Goal: Ask a question

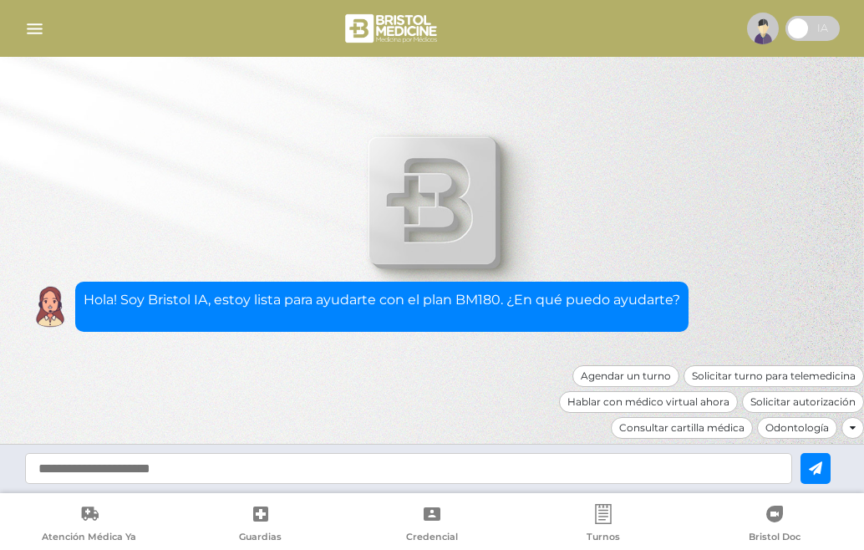
click at [112, 471] on input "text" at bounding box center [408, 468] width 767 height 31
click at [112, 469] on input "text" at bounding box center [408, 468] width 767 height 31
click at [156, 472] on input "text" at bounding box center [408, 468] width 767 height 31
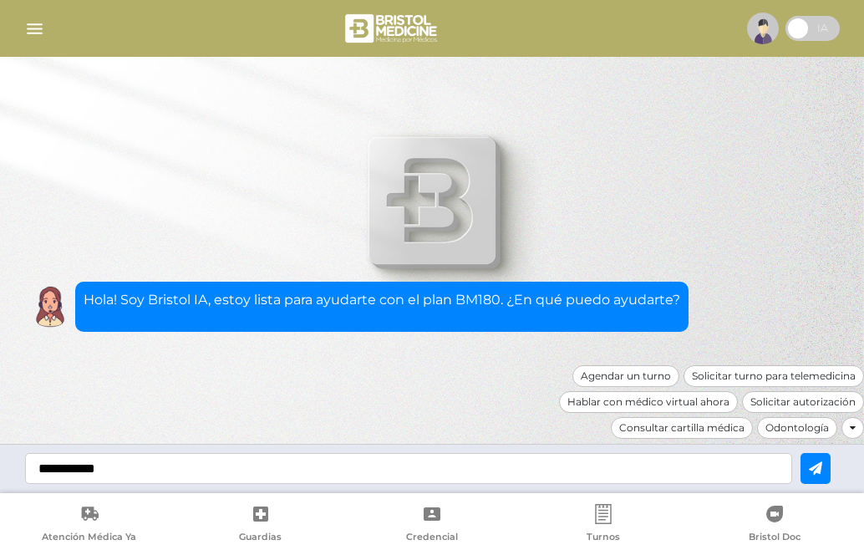
type input "**********"
